Goal: Task Accomplishment & Management: Use online tool/utility

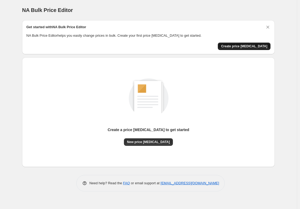
click at [251, 46] on span "Create price [MEDICAL_DATA]" at bounding box center [244, 46] width 46 height 4
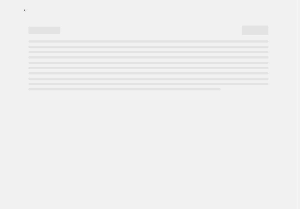
select select "percentage"
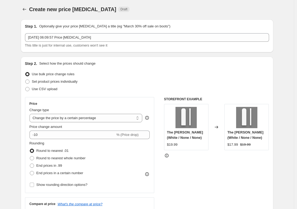
scroll to position [1, 0]
